Goal: Find specific page/section: Find specific page/section

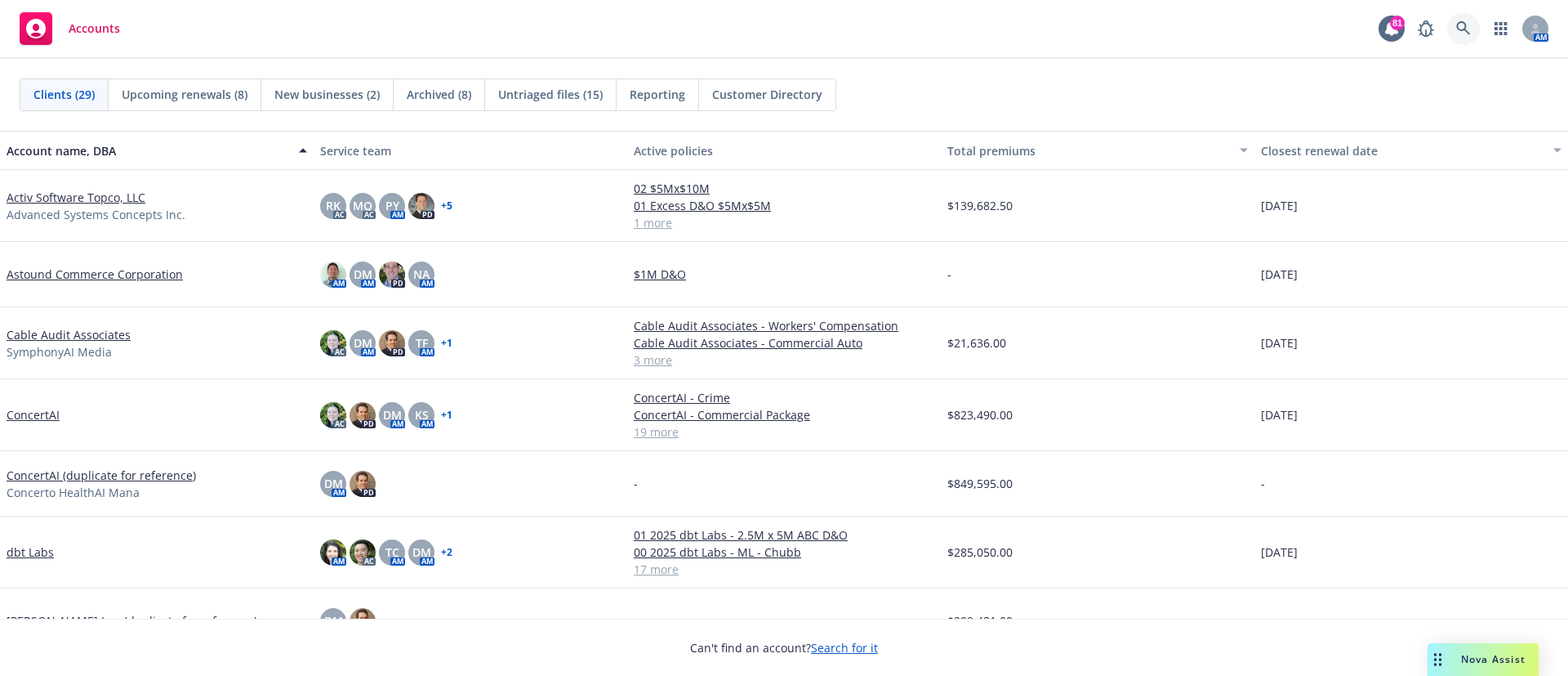
click at [1044, 23] on icon at bounding box center [1463, 28] width 14 height 14
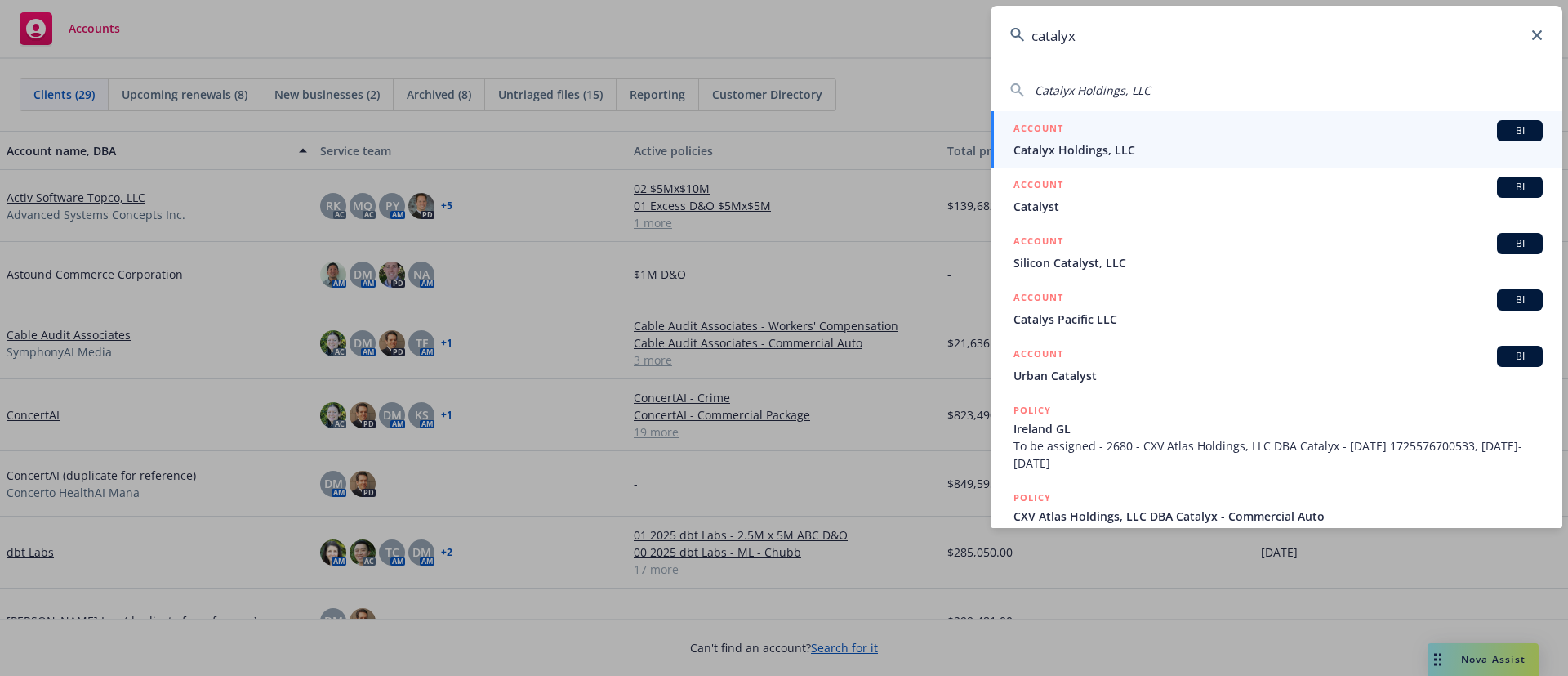
type input "catalyx"
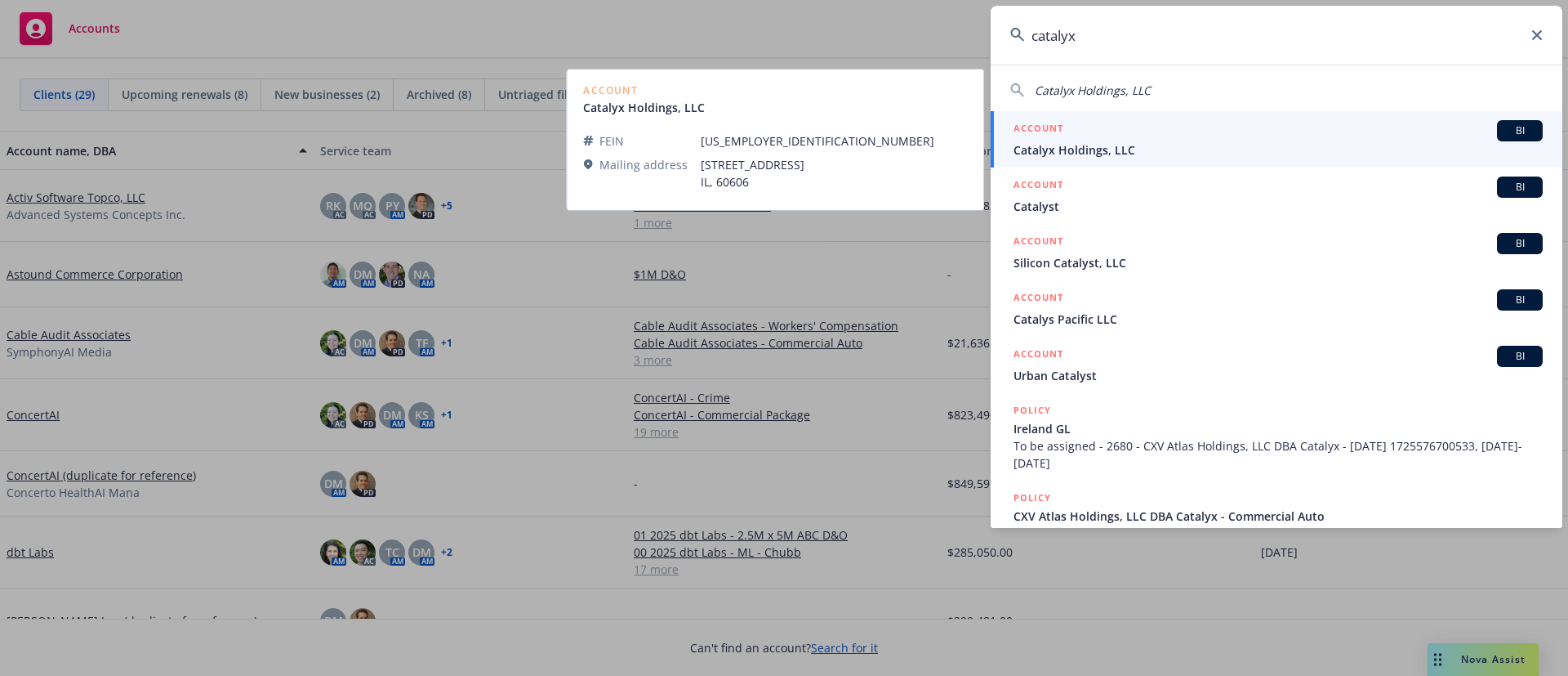
click at [1044, 141] on span "Catalyx Holdings, LLC" at bounding box center [1278, 150] width 529 height 17
